Goal: Go to known website: Go to known website

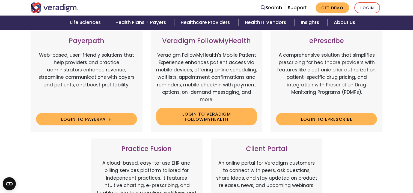
scroll to position [164, 0]
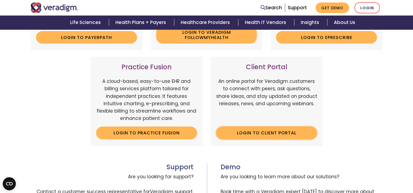
click at [270, 130] on link "Login to Client Portal" at bounding box center [266, 133] width 101 height 13
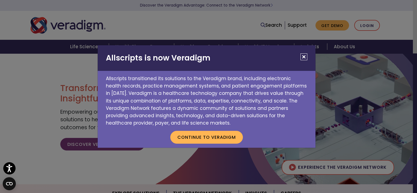
click at [302, 56] on button "Close" at bounding box center [303, 56] width 7 height 7
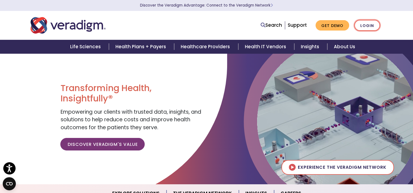
click at [364, 23] on link "Login" at bounding box center [367, 25] width 26 height 11
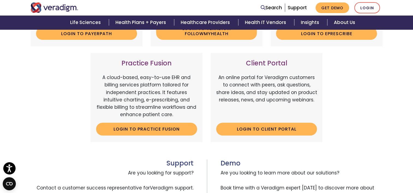
scroll to position [191, 0]
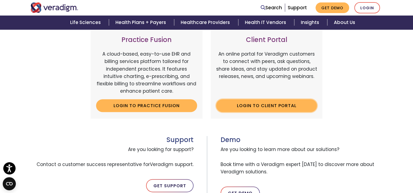
click at [251, 106] on link "Login to Client Portal" at bounding box center [266, 105] width 101 height 13
